Goal: Find specific fact: Find specific fact

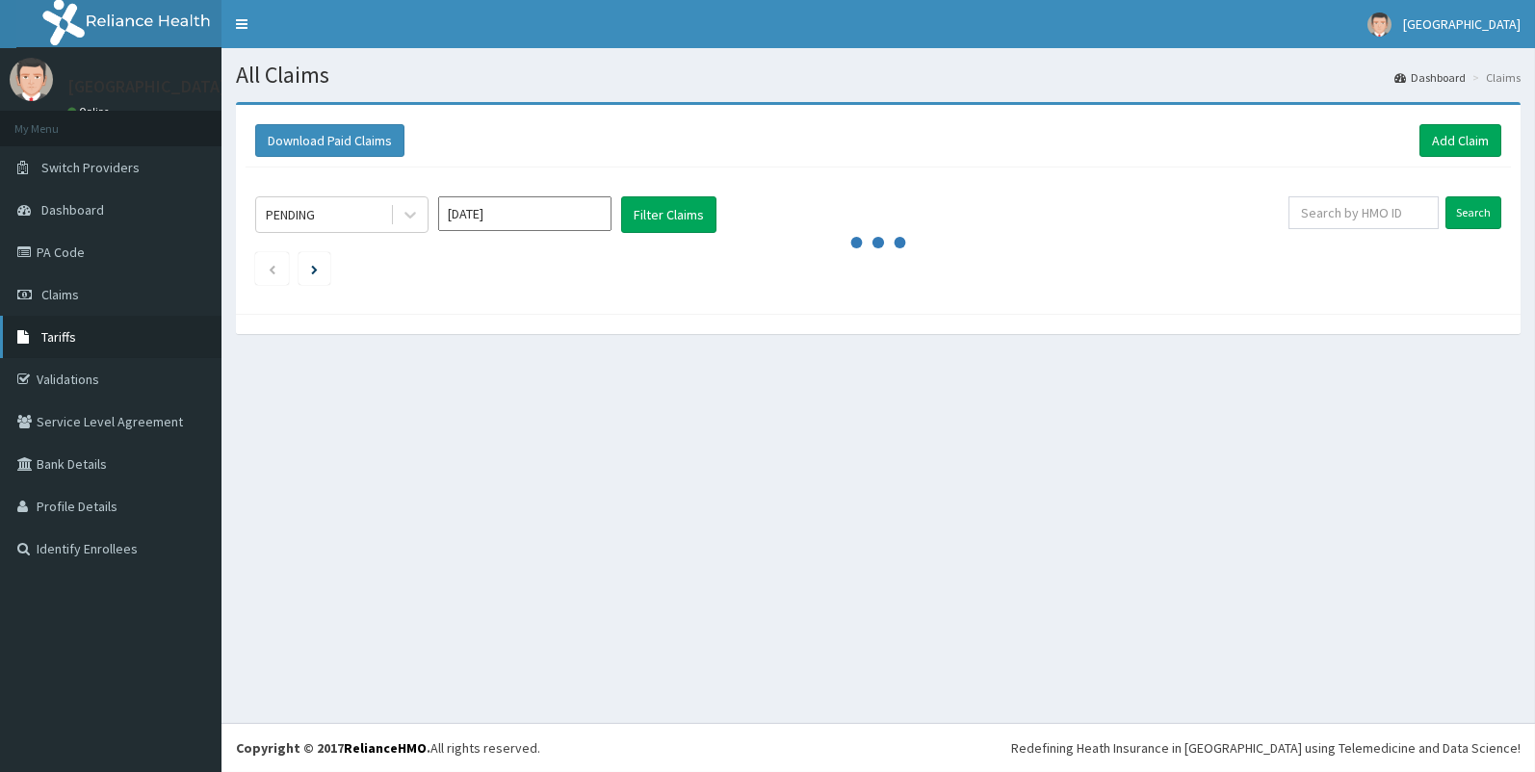
click at [76, 349] on link "Tariffs" at bounding box center [111, 337] width 222 height 42
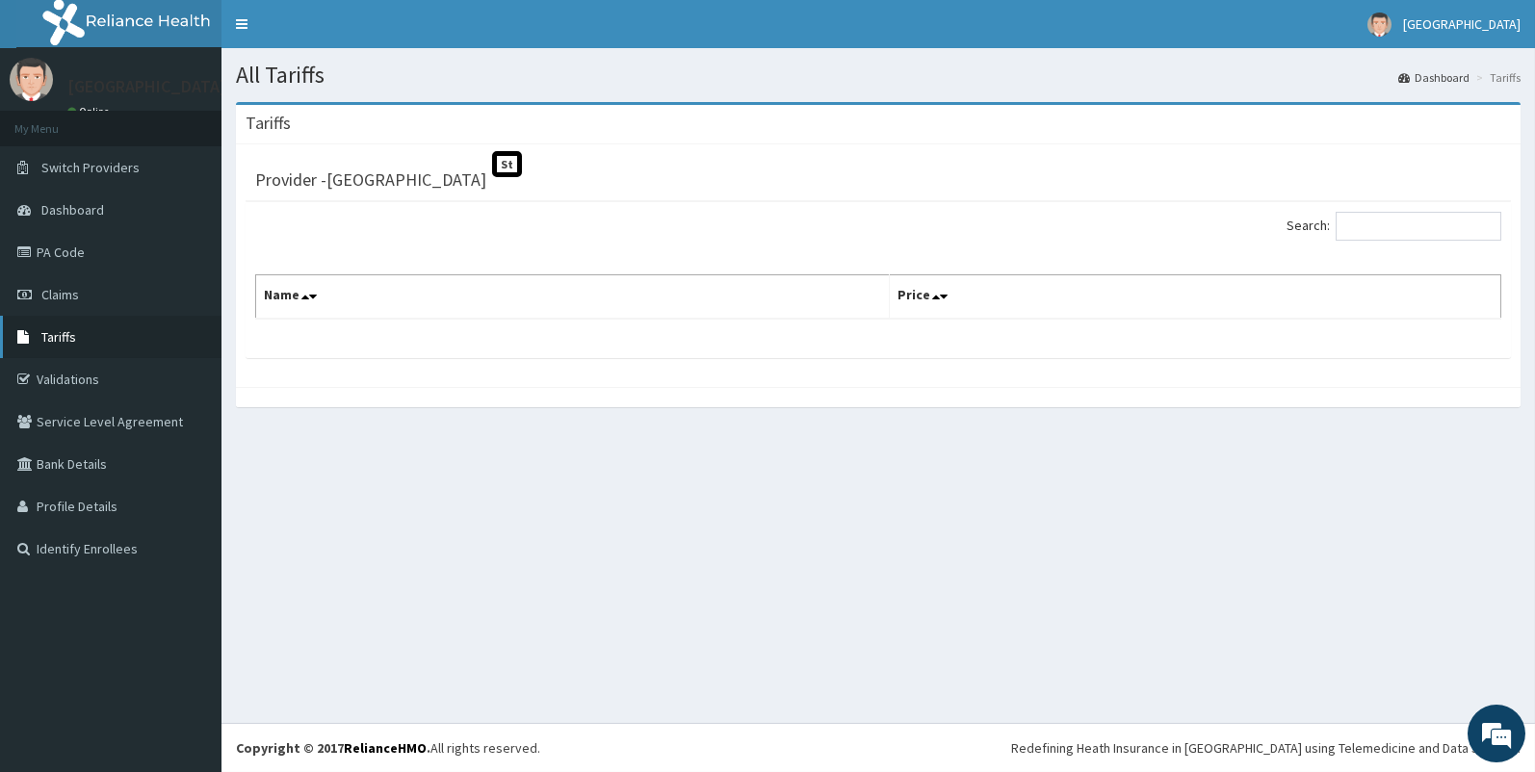
click at [84, 341] on link "Tariffs" at bounding box center [111, 337] width 222 height 42
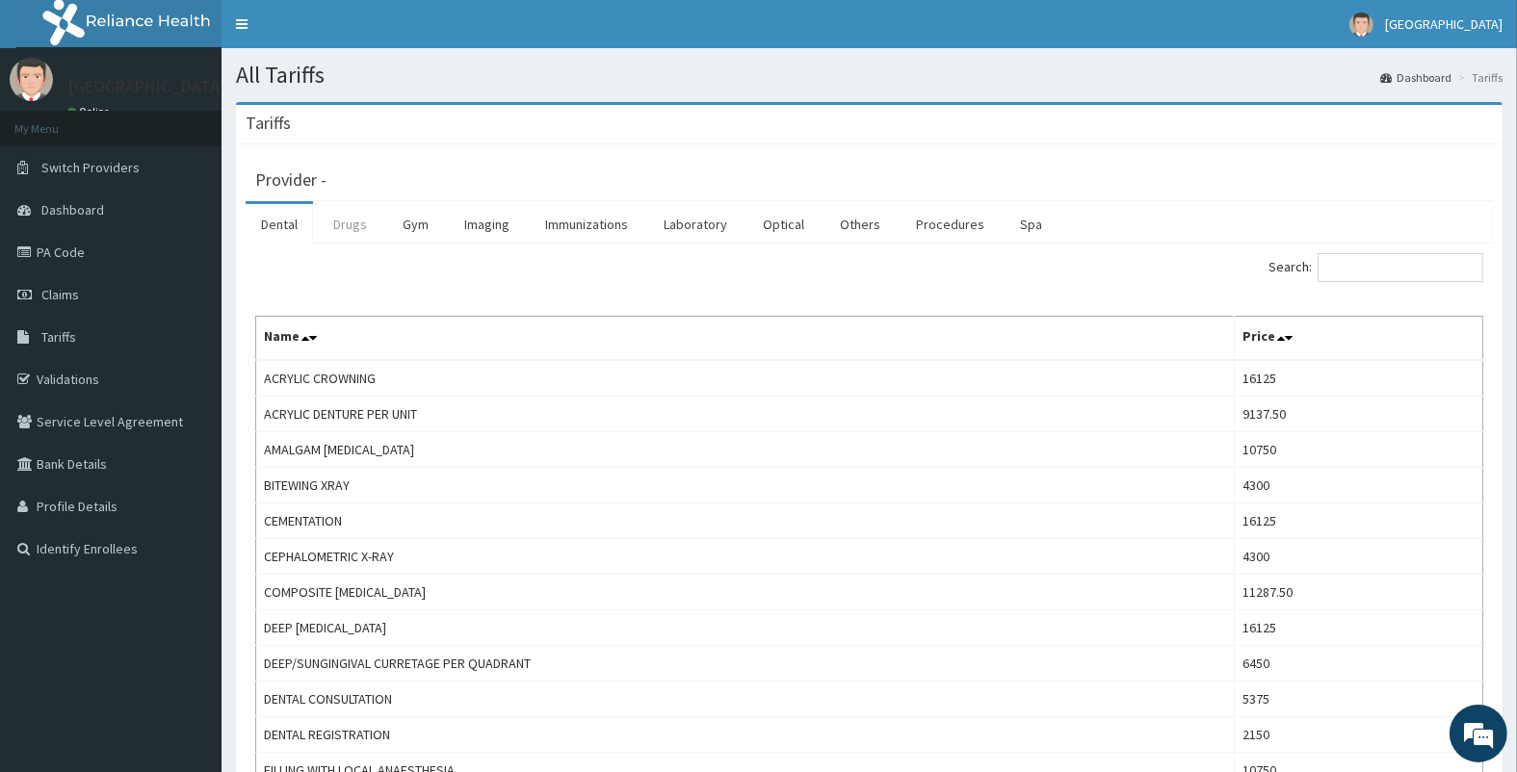
click at [356, 222] on link "Drugs" at bounding box center [350, 224] width 65 height 40
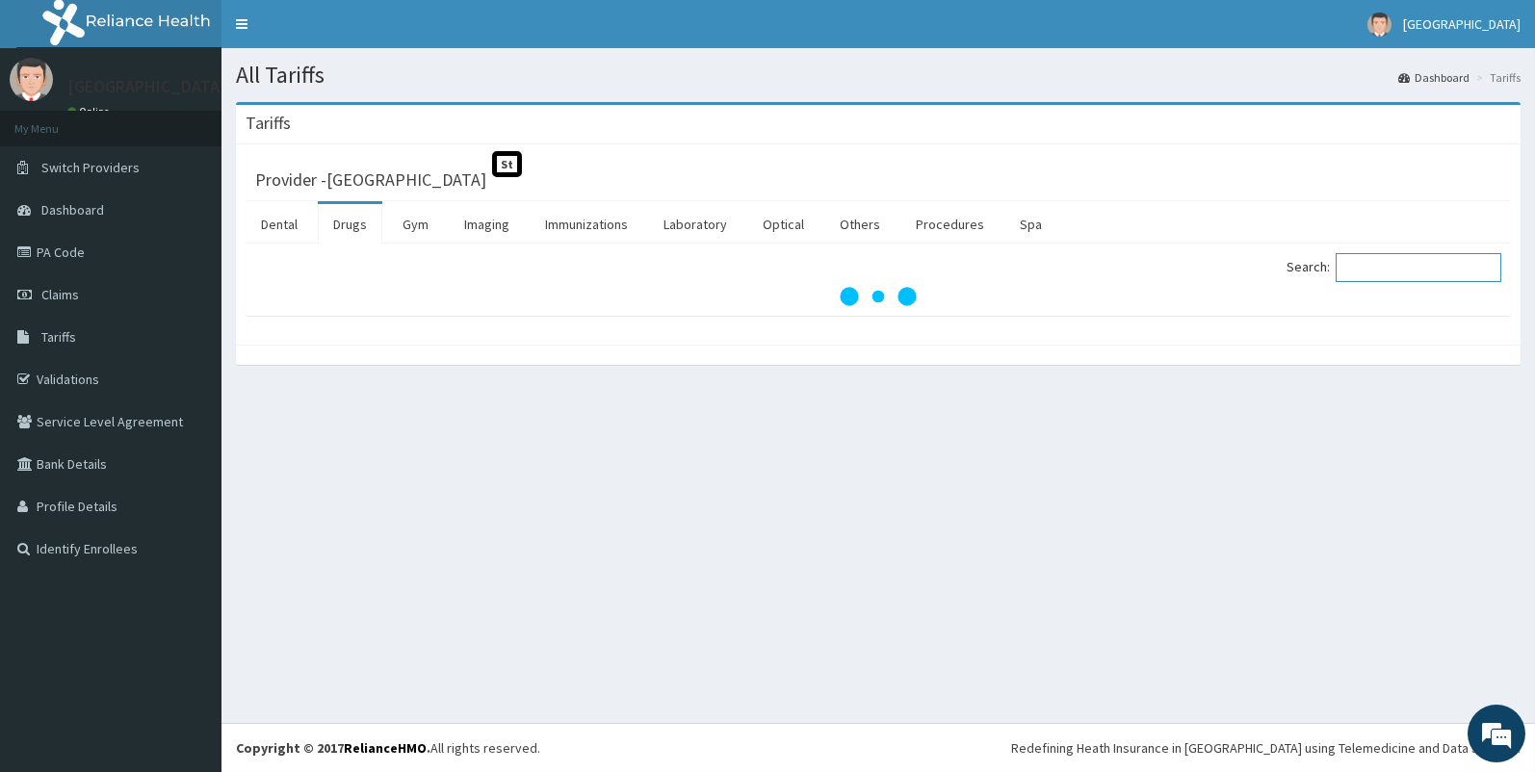
click at [1399, 270] on input "Search:" at bounding box center [1419, 267] width 166 height 29
paste input "Omeprazole"
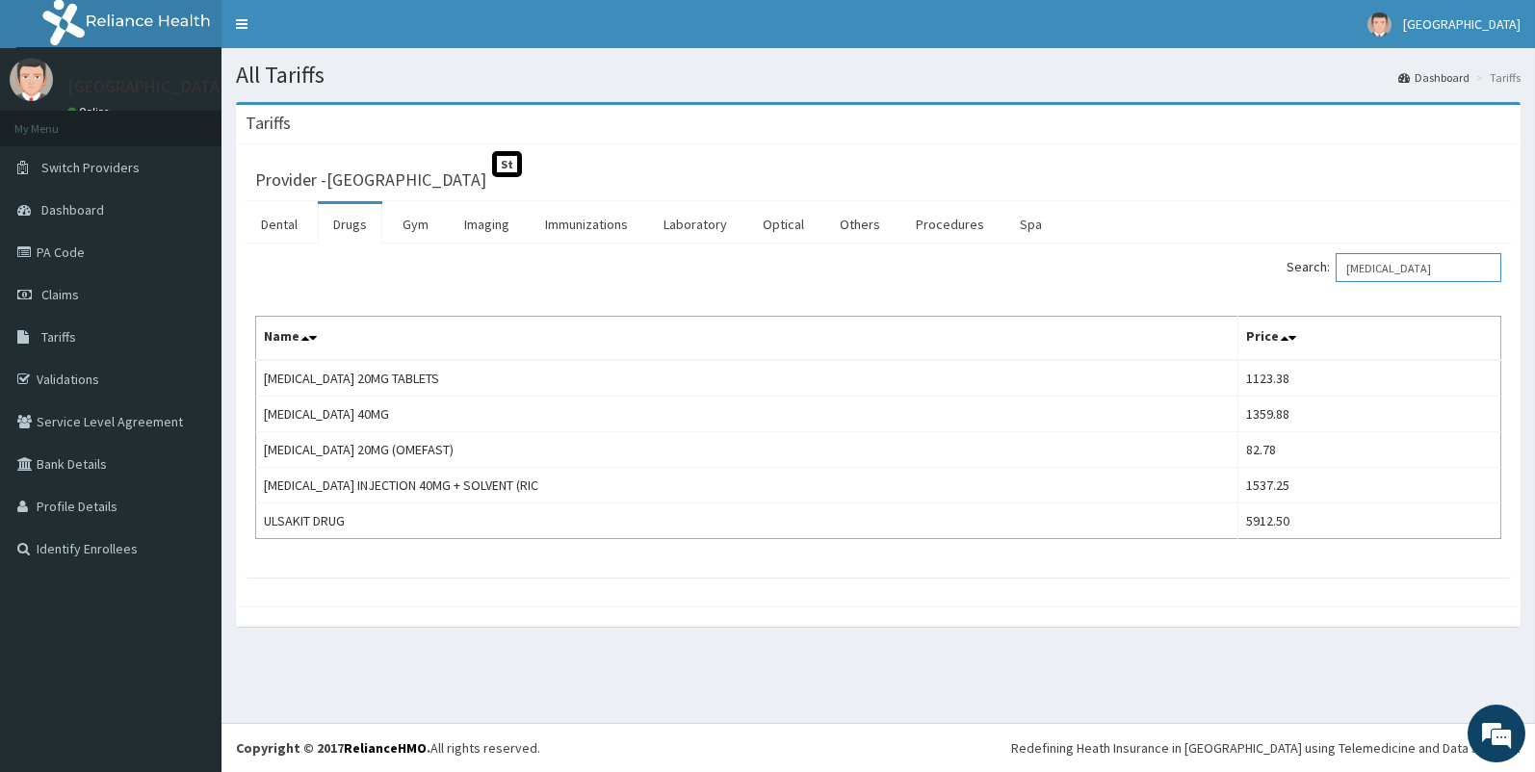
drag, startPoint x: 1437, startPoint y: 272, endPoint x: 1290, endPoint y: 284, distance: 147.9
click at [1290, 284] on div "Search: Omeprazole" at bounding box center [1197, 270] width 609 height 34
paste input "Rab"
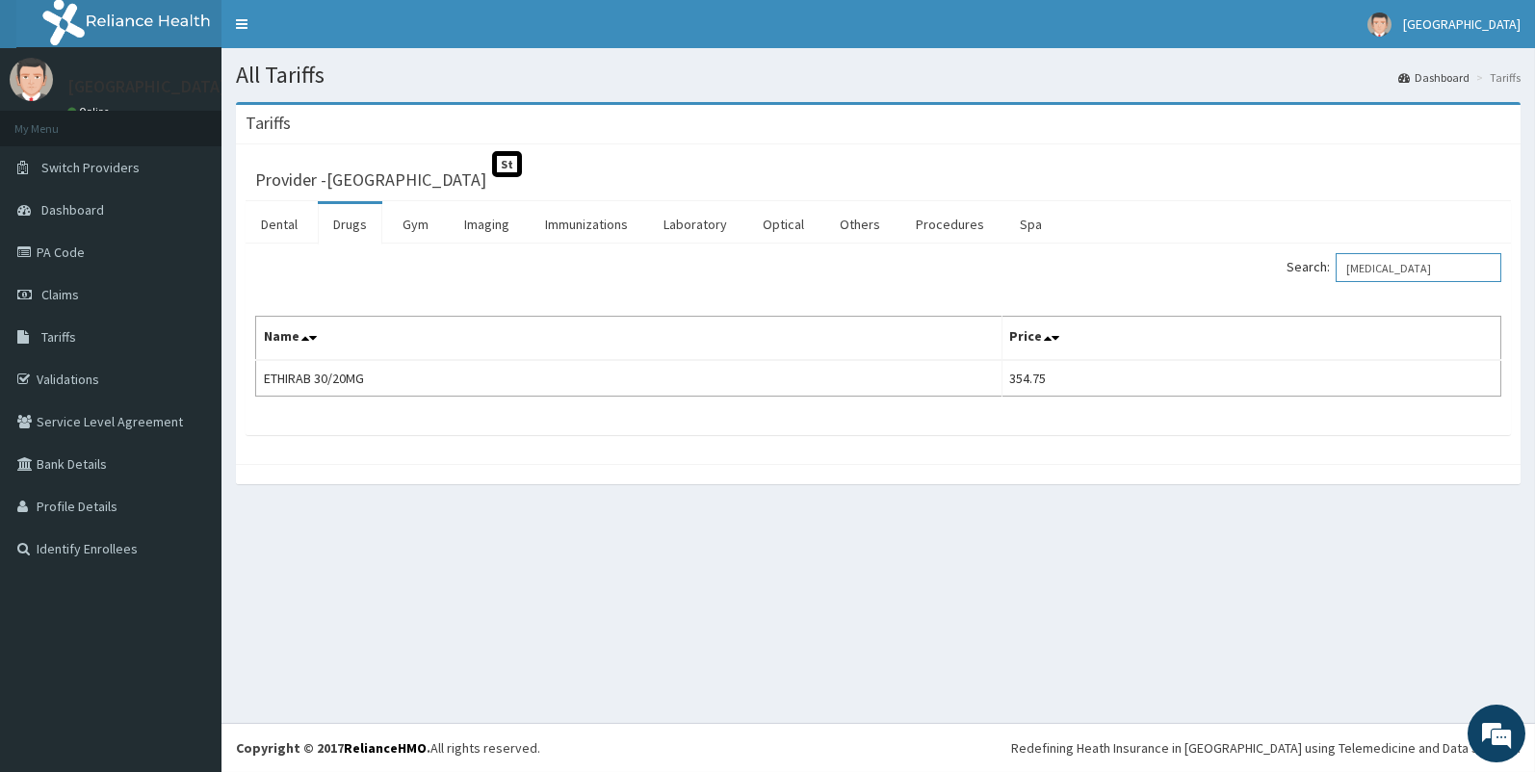
type input "Rabeprazole"
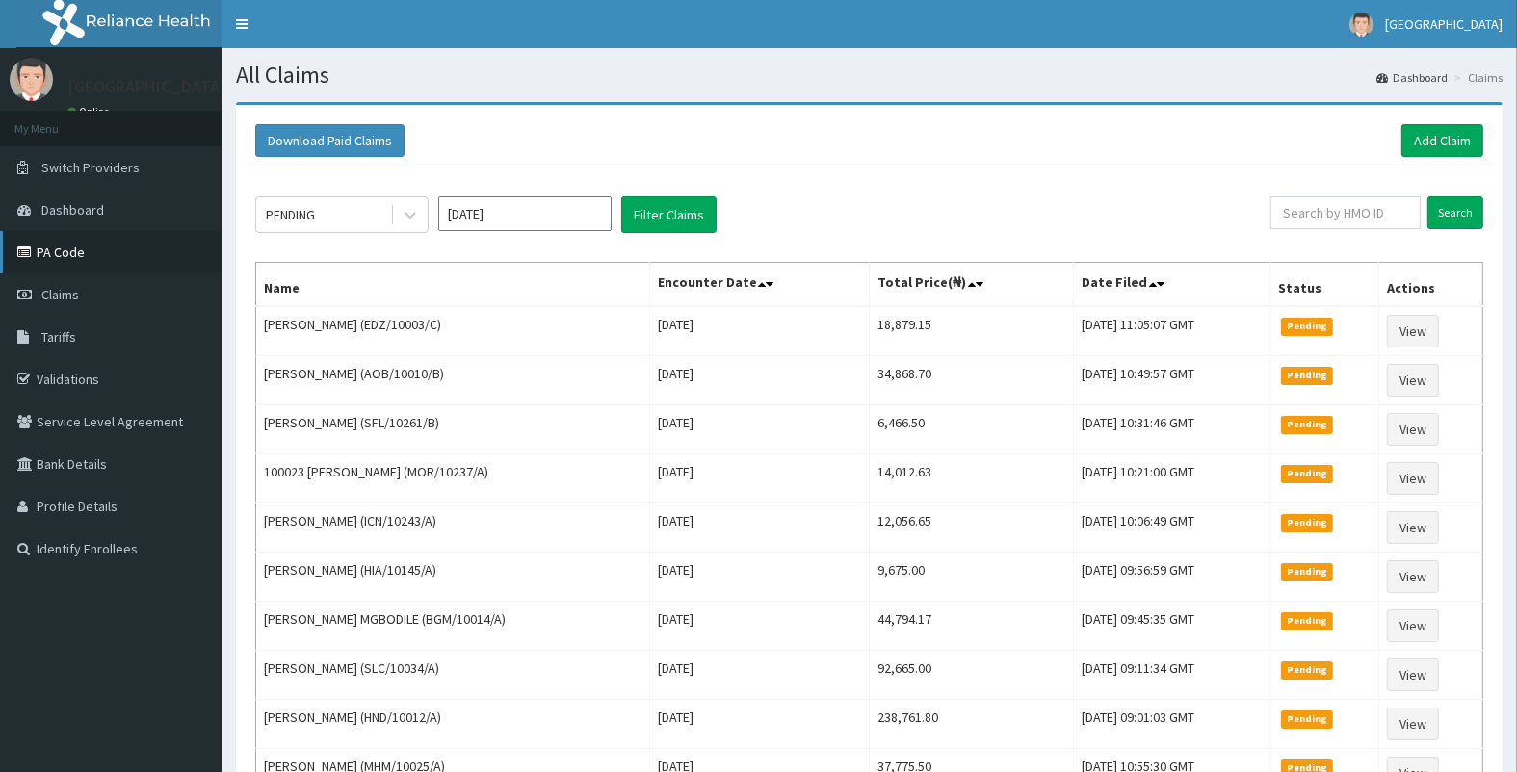
click at [103, 257] on link "PA Code" at bounding box center [111, 252] width 222 height 42
